Goal: Find specific page/section: Find specific page/section

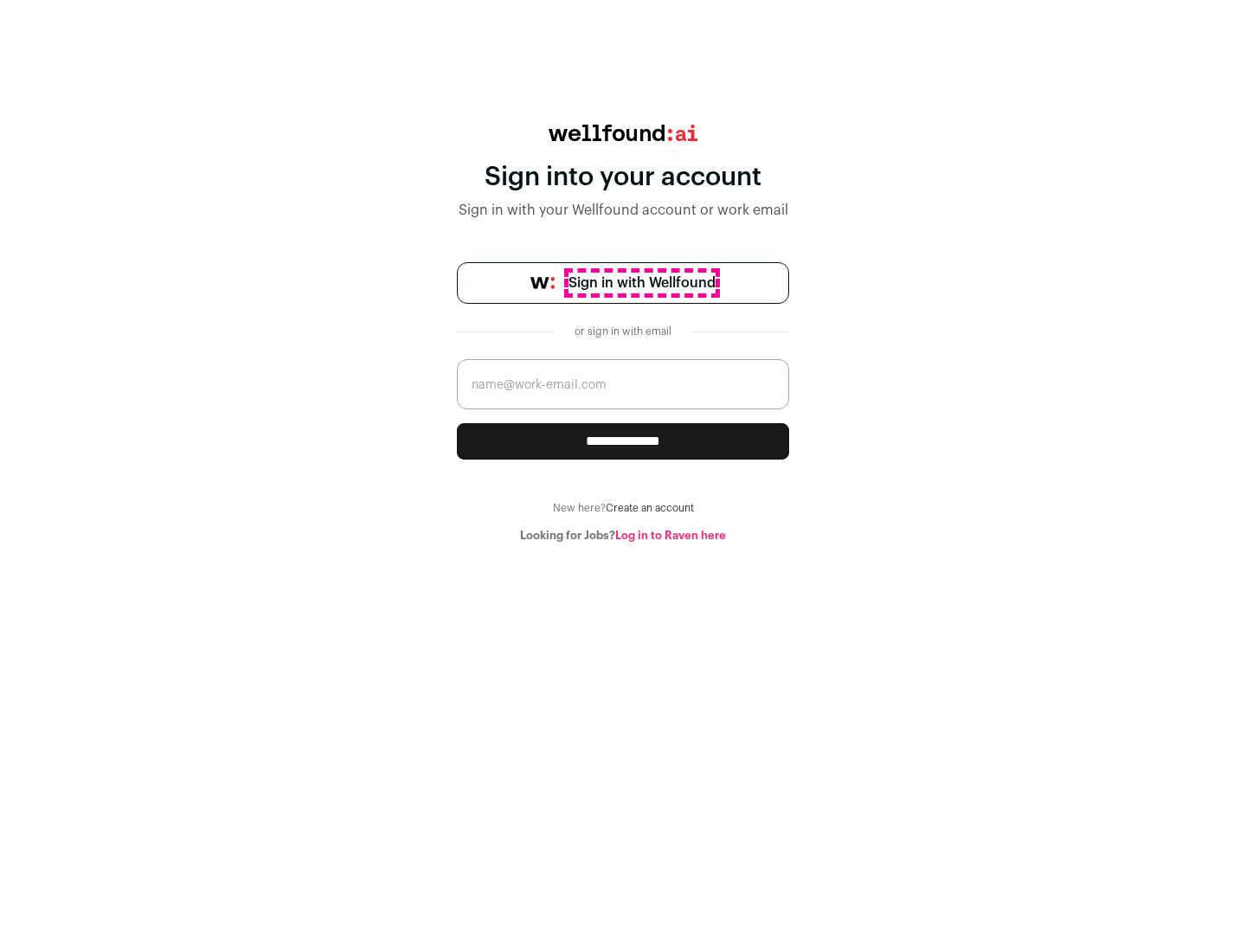
click at [641, 283] on span "Sign in with Wellfound" at bounding box center [641, 283] width 147 height 21
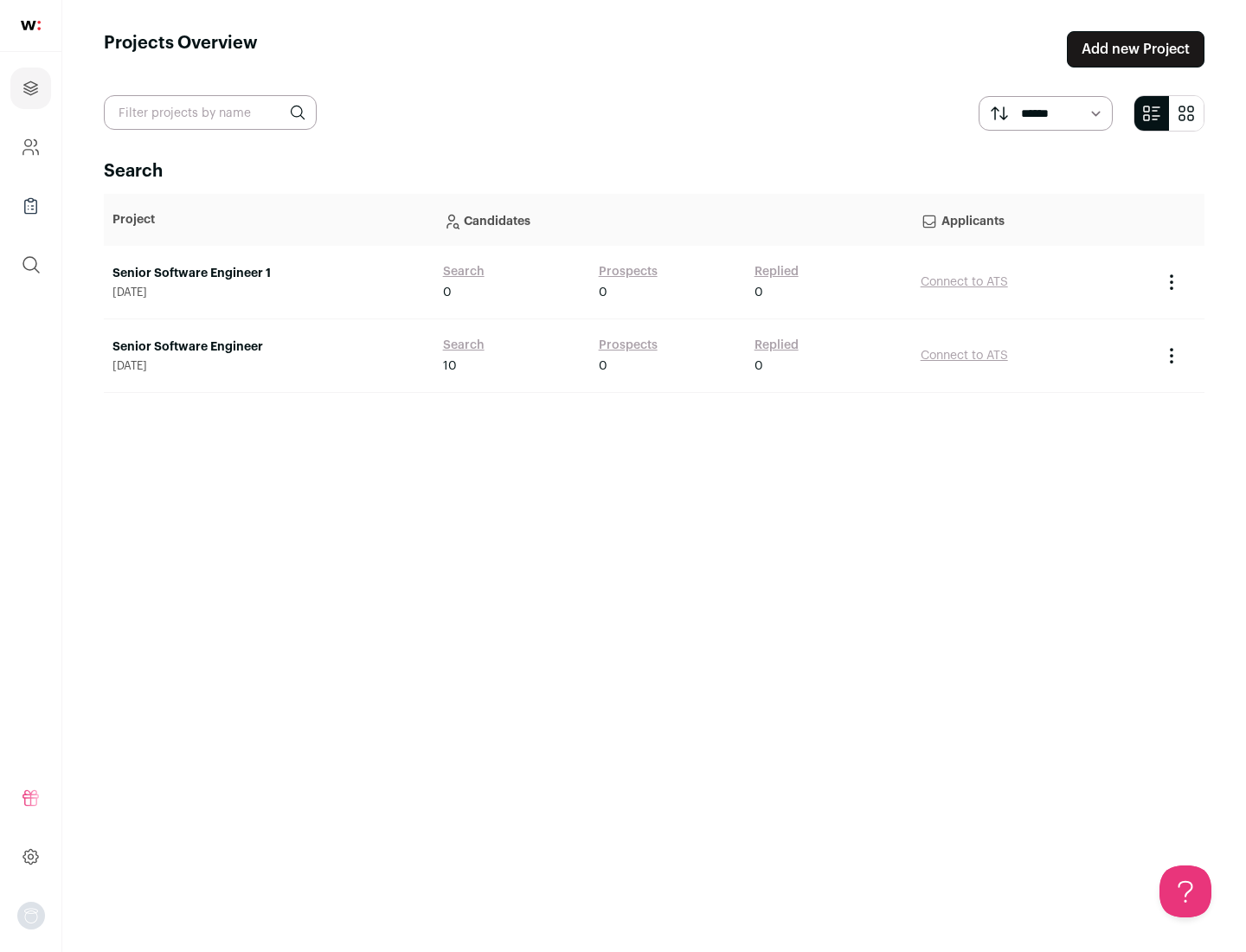
click at [269, 347] on link "Senior Software Engineer" at bounding box center [269, 346] width 314 height 17
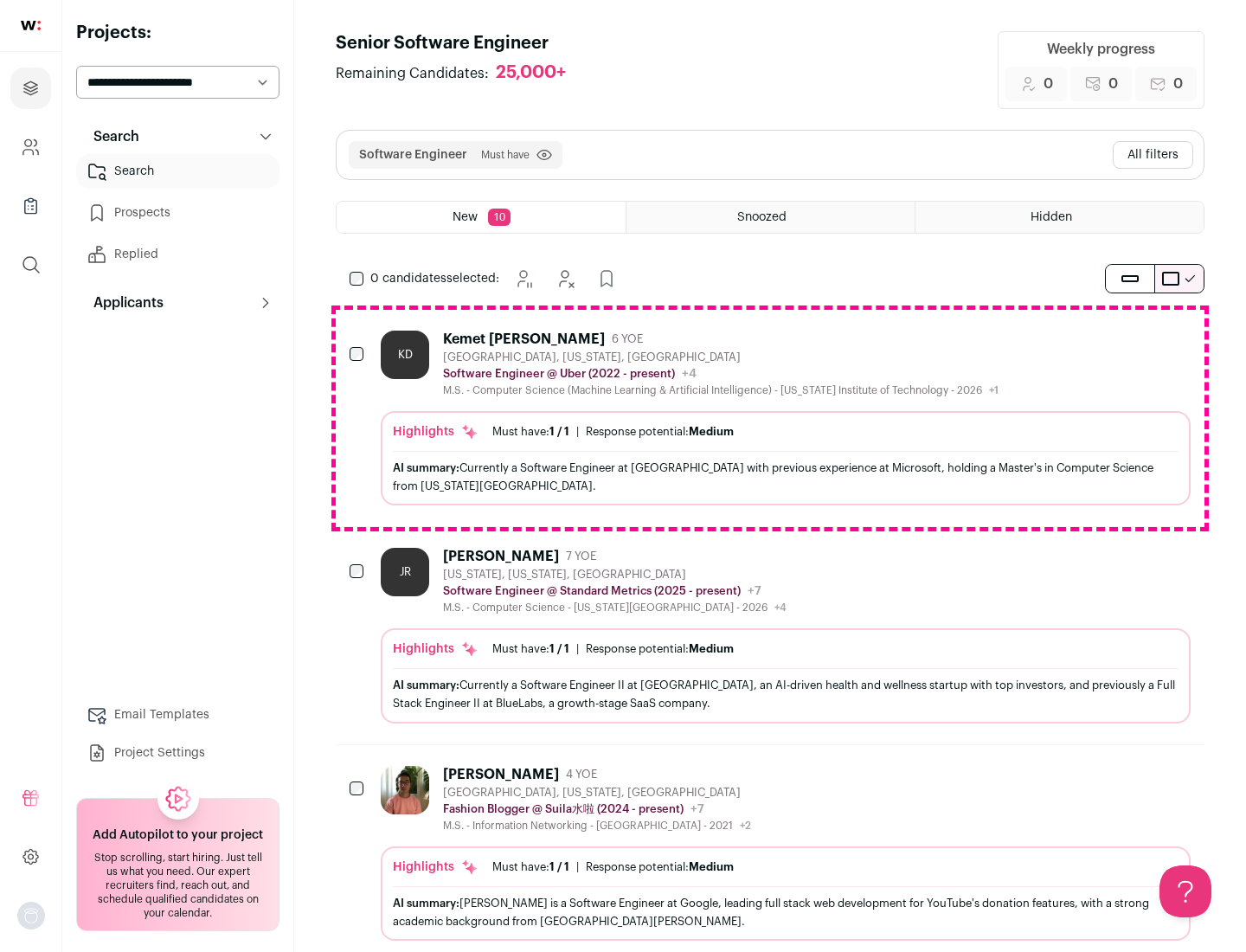
click at [770, 417] on div "Highlights Must have: 1 / 1 How many must haves have been fulfilled? | Response…" at bounding box center [785, 458] width 810 height 95
